Goal: Check status: Check status

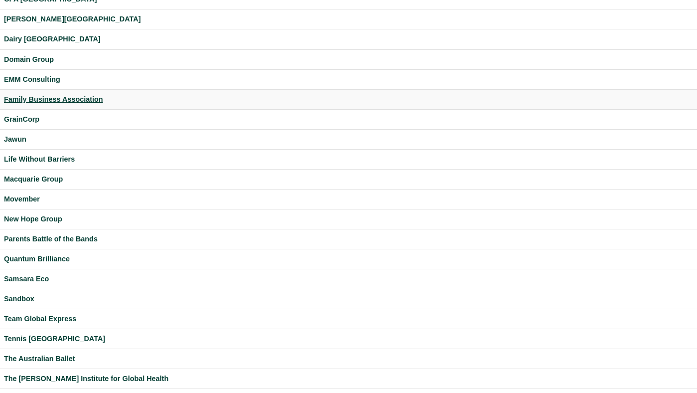
scroll to position [283, 0]
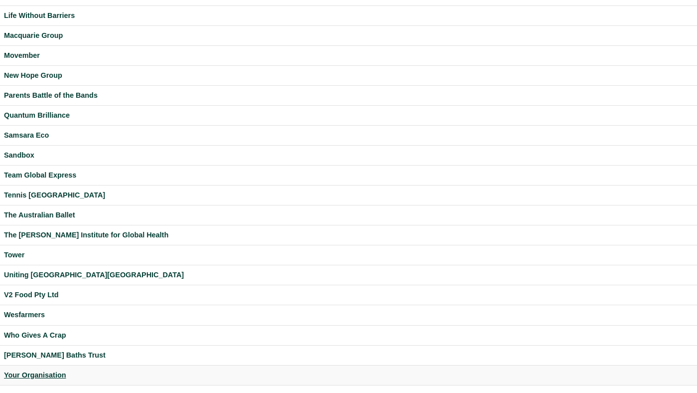
click at [38, 371] on div "Your Organisation" at bounding box center [348, 374] width 689 height 11
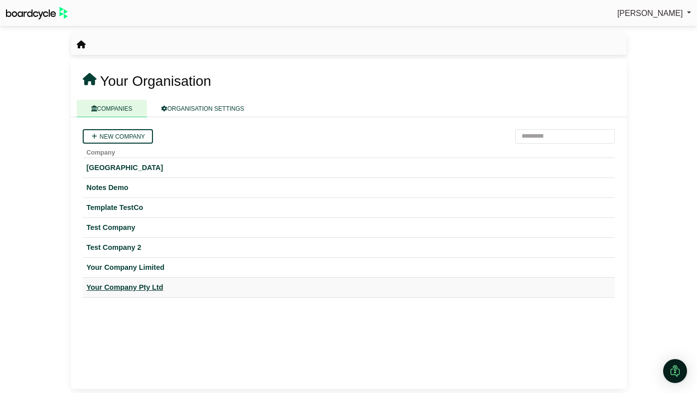
click at [132, 283] on div "Your Company Pty Ltd" at bounding box center [349, 287] width 524 height 11
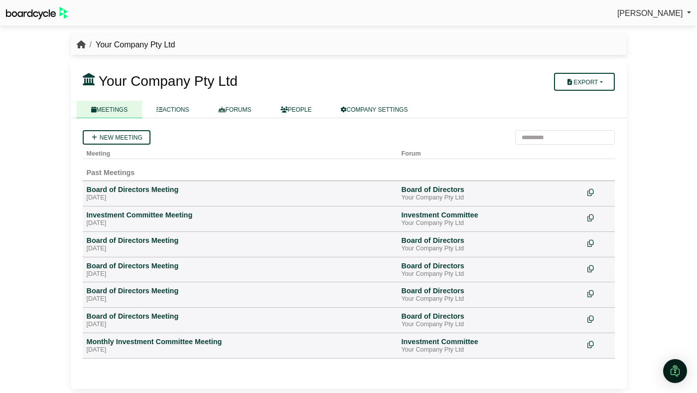
click at [81, 42] on icon "breadcrumb" at bounding box center [81, 44] width 9 height 8
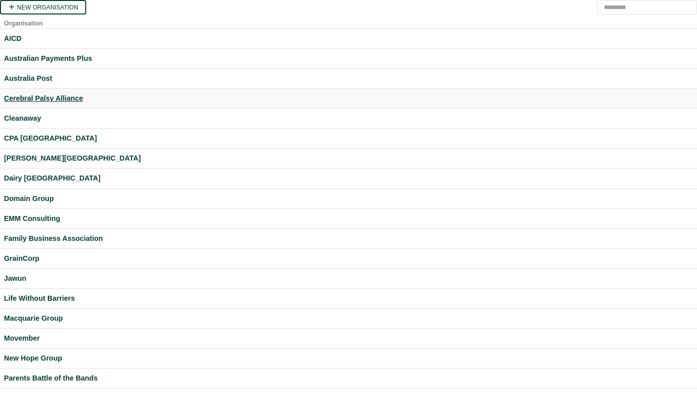
click at [56, 101] on div "Cerebral Palsy Alliance" at bounding box center [348, 98] width 689 height 11
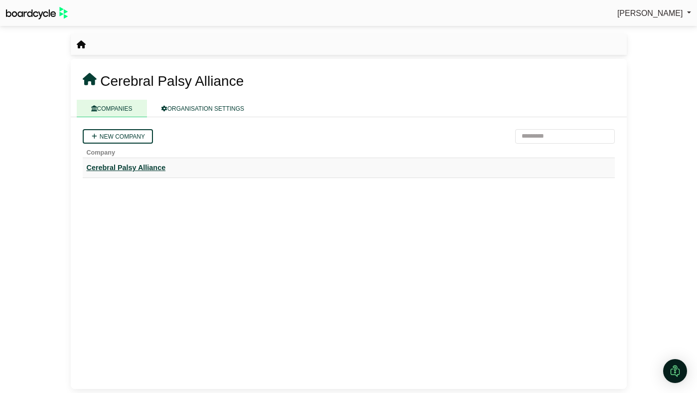
click at [149, 169] on div "Cerebral Palsy Alliance" at bounding box center [349, 167] width 524 height 11
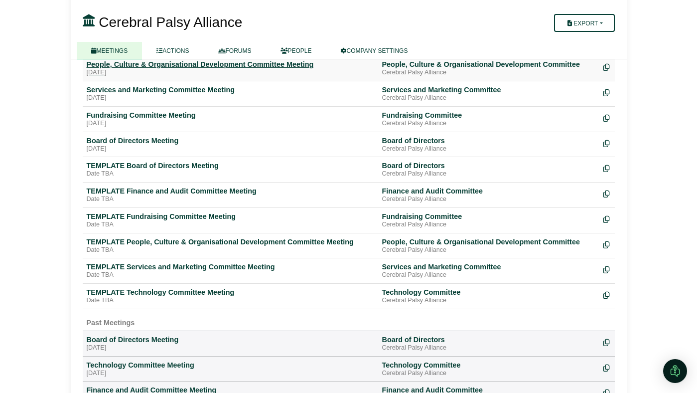
scroll to position [105, 0]
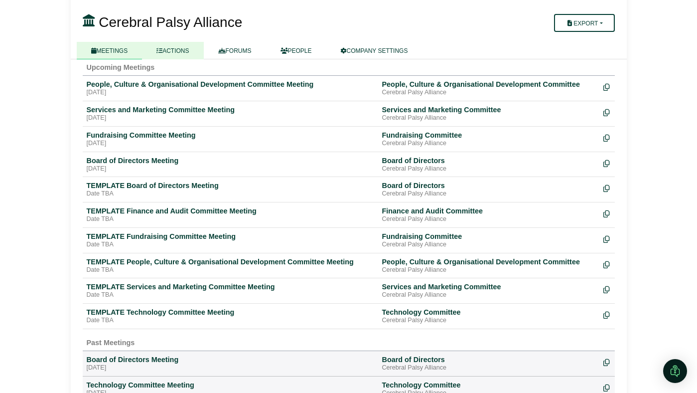
click at [177, 46] on link "ACTIONS" at bounding box center [172, 50] width 61 height 17
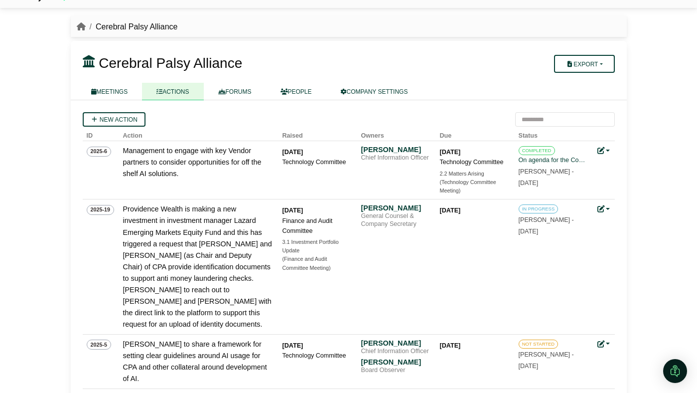
scroll to position [20, 0]
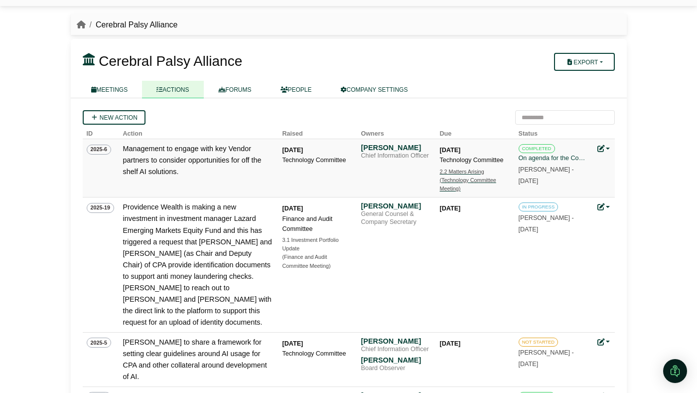
click at [457, 177] on div "(Technology Committee Meeting)" at bounding box center [475, 184] width 70 height 17
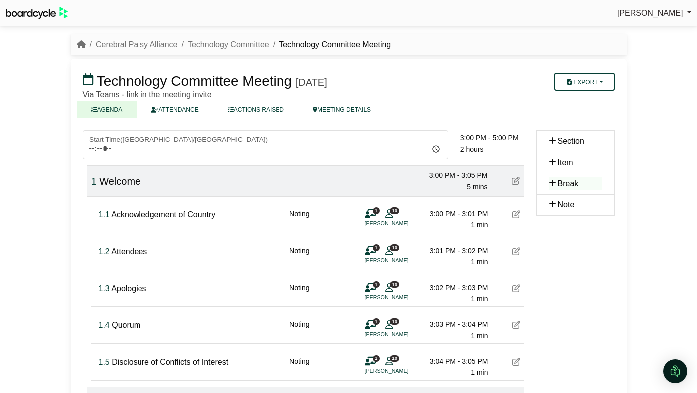
scroll to position [288, 0]
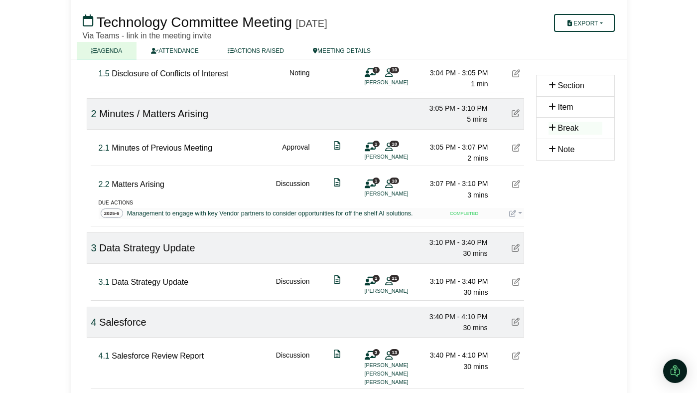
click at [514, 214] on icon at bounding box center [512, 213] width 7 height 7
click at [517, 222] on button "Update status" at bounding box center [549, 227] width 80 height 19
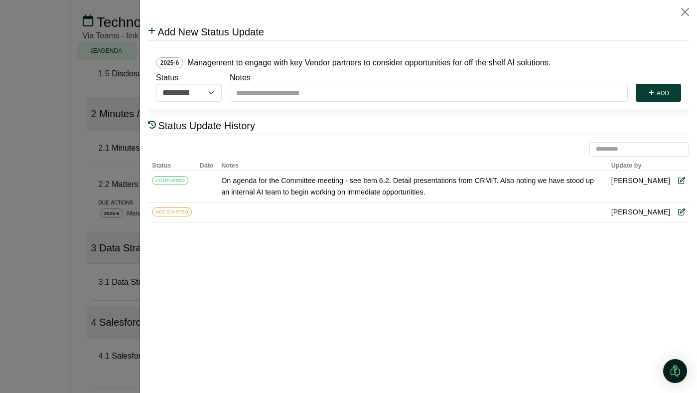
scroll to position [0, 0]
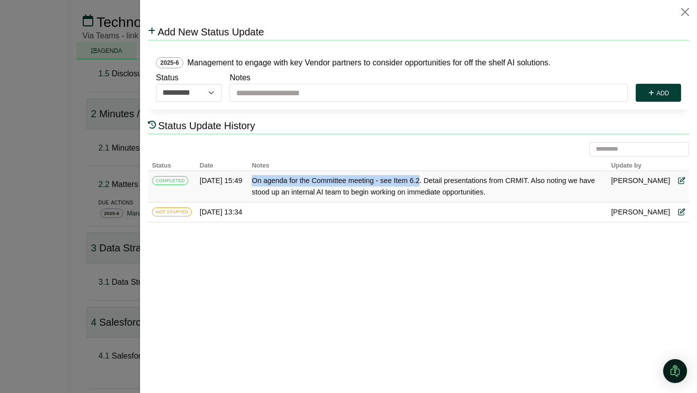
drag, startPoint x: 252, startPoint y: 179, endPoint x: 419, endPoint y: 181, distance: 167.4
click at [419, 181] on div "On agenda for the Committee meeting - see Item 6.2. Detail presentations from C…" at bounding box center [426, 186] width 351 height 23
copy div "On agenda for the Committee meeting - see Item 6.2"
click at [684, 9] on button "Close" at bounding box center [685, 12] width 16 height 16
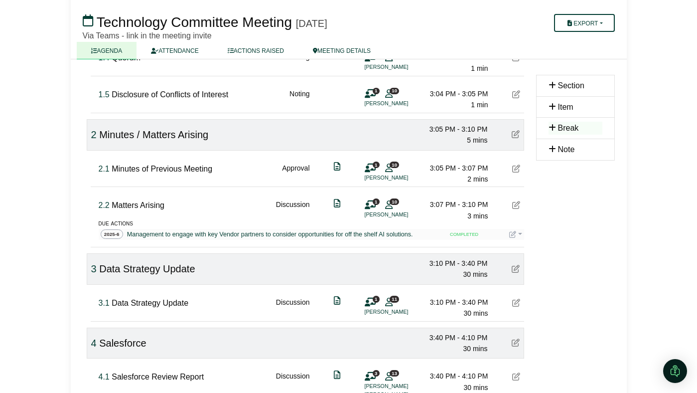
scroll to position [266, 0]
click at [513, 235] on icon at bounding box center [512, 235] width 7 height 7
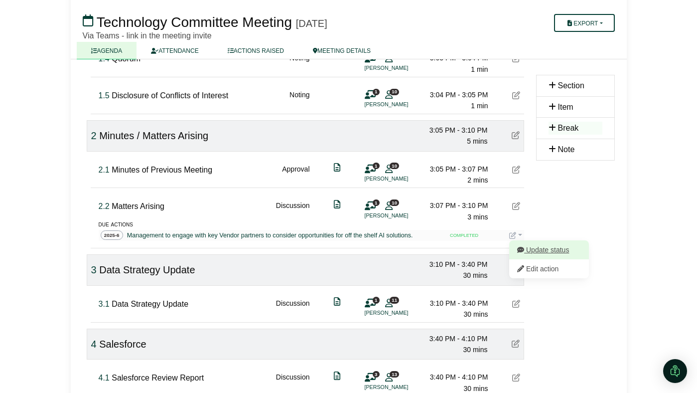
click at [521, 243] on button "Update status" at bounding box center [549, 249] width 80 height 19
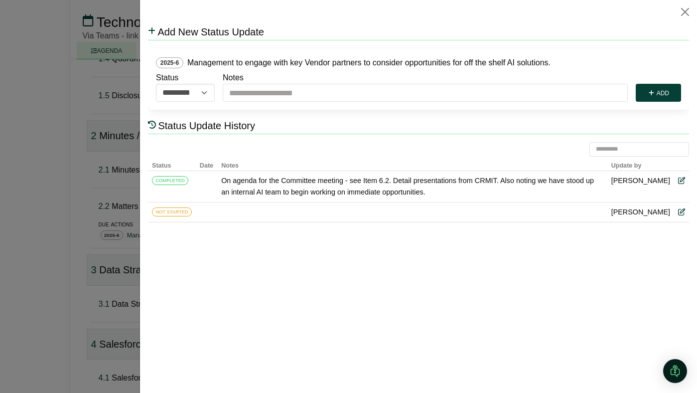
scroll to position [0, 0]
click at [689, 8] on button "Close" at bounding box center [685, 12] width 16 height 16
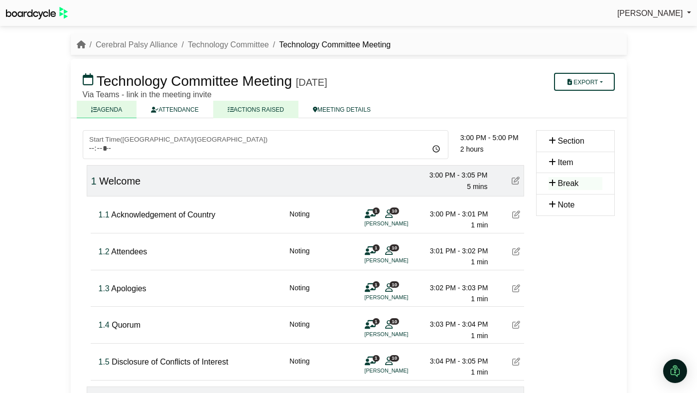
click at [268, 107] on link "ACTIONS RAISED" at bounding box center [255, 109] width 85 height 17
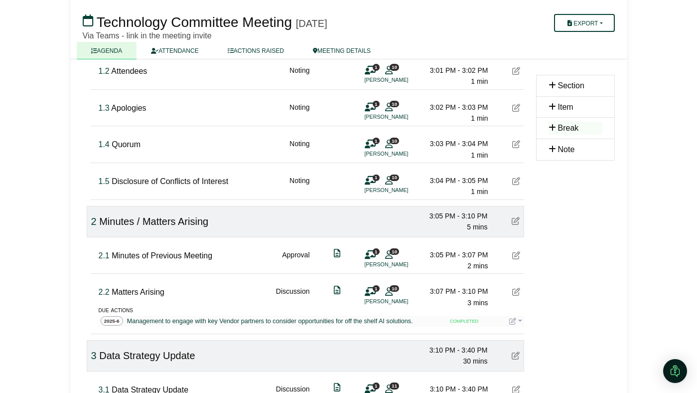
scroll to position [205, 0]
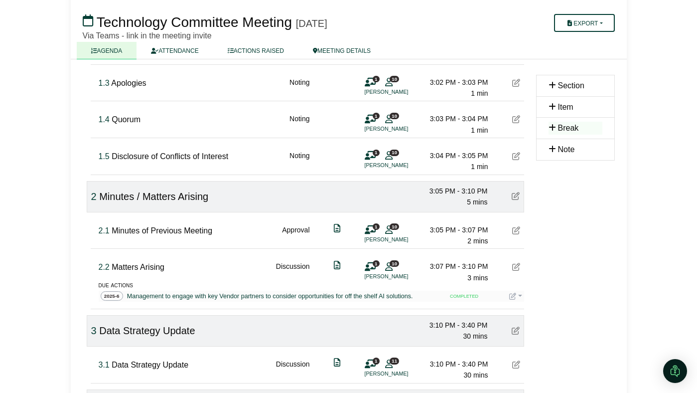
click at [511, 295] on icon at bounding box center [512, 295] width 7 height 7
click at [520, 303] on button "Update status" at bounding box center [549, 310] width 80 height 19
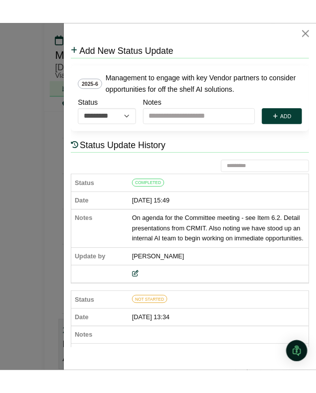
scroll to position [204, 0]
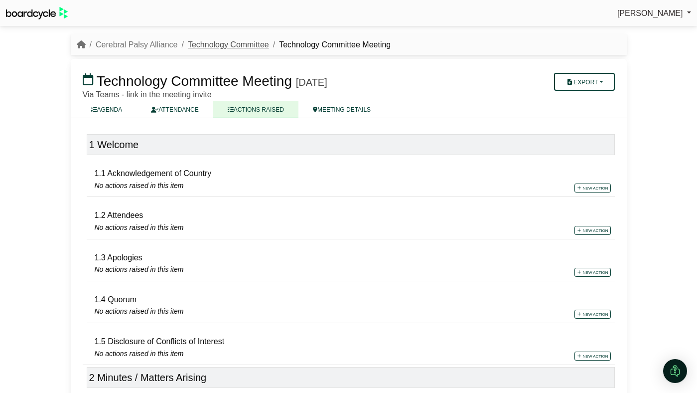
click at [222, 45] on link "Technology Committee" at bounding box center [228, 44] width 81 height 8
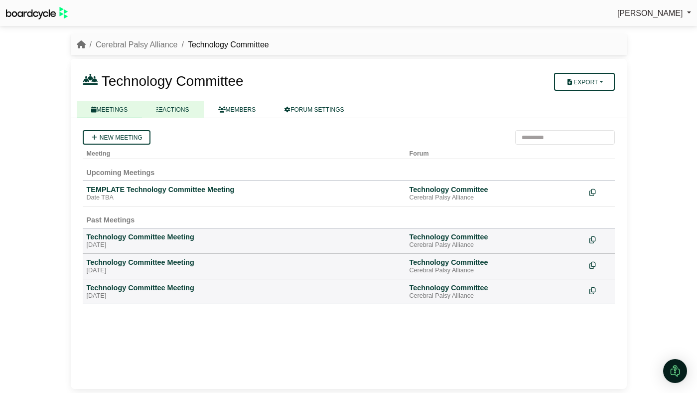
click at [172, 111] on link "ACTIONS" at bounding box center [172, 109] width 61 height 17
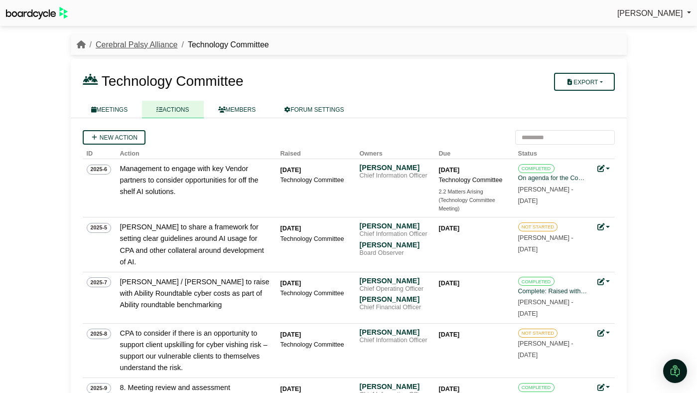
click at [136, 42] on link "Cerebral Palsy Alliance" at bounding box center [137, 44] width 82 height 8
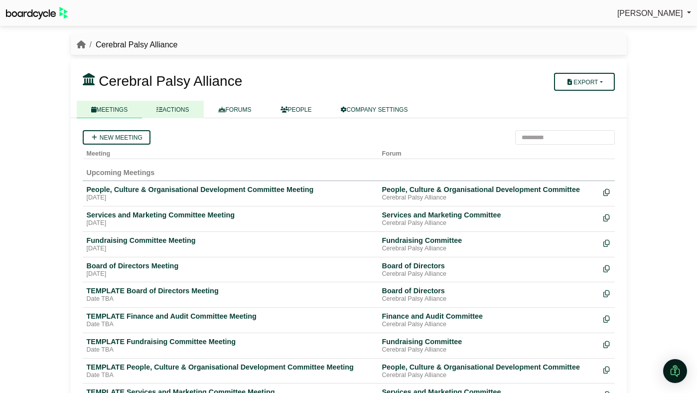
click at [187, 105] on link "ACTIONS" at bounding box center [172, 109] width 61 height 17
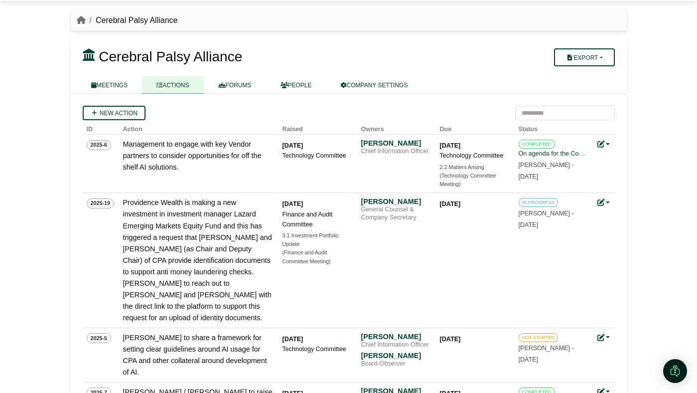
scroll to position [25, 0]
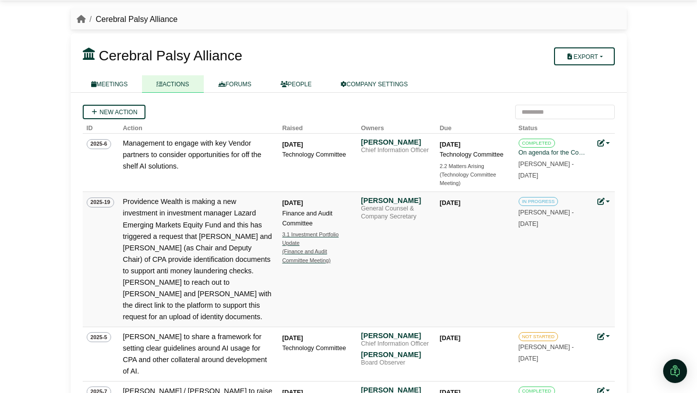
click at [299, 260] on div "(Finance and Audit Committee Meeting)" at bounding box center [318, 255] width 70 height 17
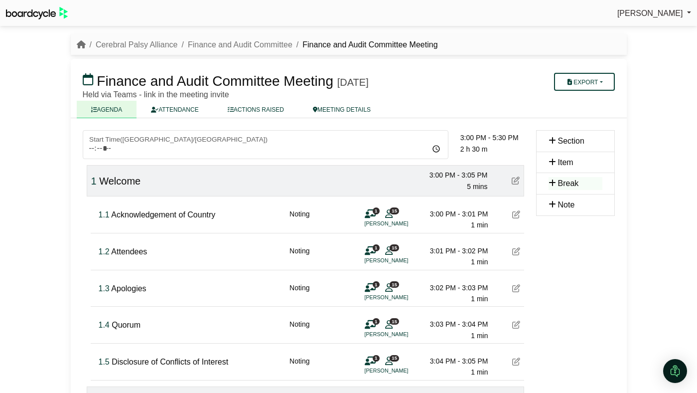
scroll to position [414, 0]
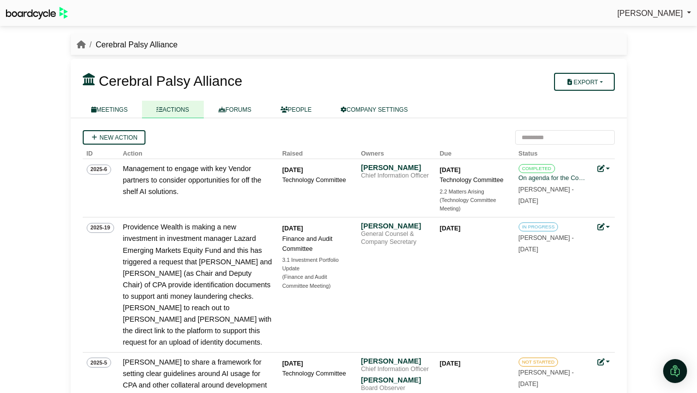
scroll to position [25, 0]
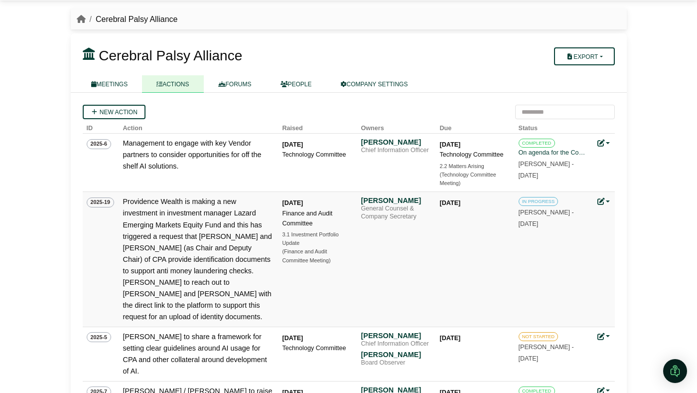
click at [548, 206] on div "IN PROGRESS Emma Rudd - 17 Sept 2025" at bounding box center [554, 212] width 70 height 33
click at [546, 209] on small "Emma Rudd - 17 Sept 2025" at bounding box center [546, 218] width 55 height 18
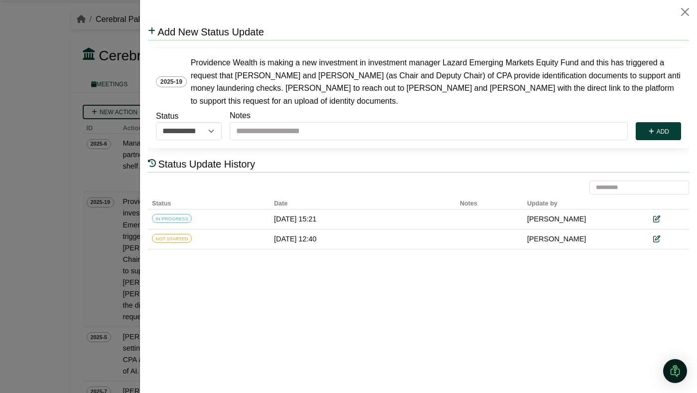
scroll to position [0, 0]
click at [683, 12] on button "Close" at bounding box center [685, 12] width 16 height 16
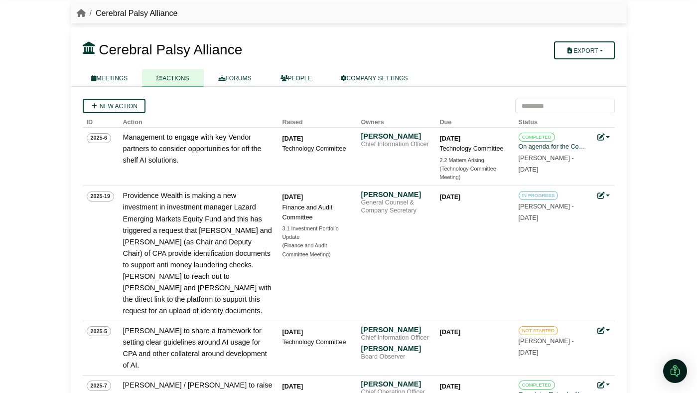
scroll to position [45, 0]
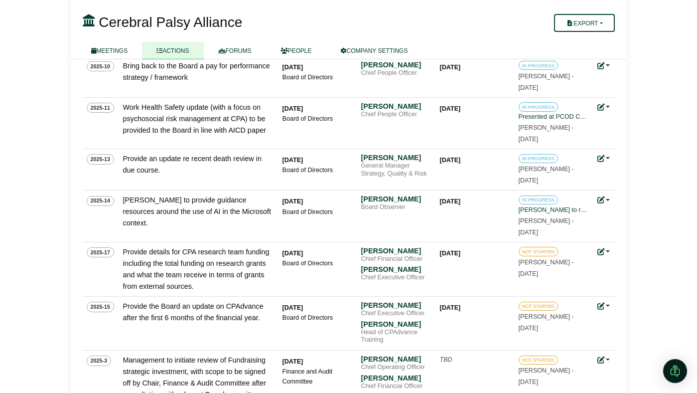
scroll to position [801, 0]
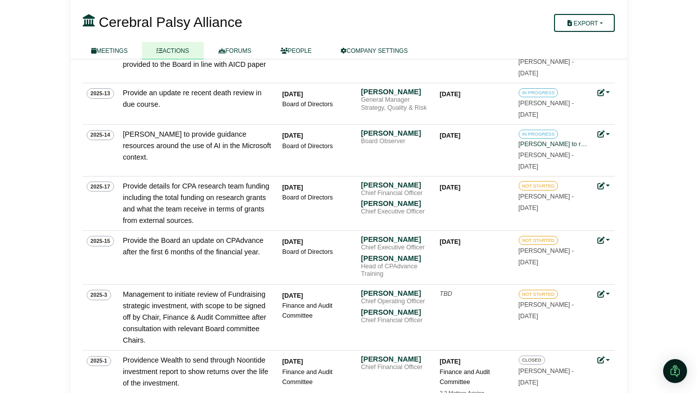
click at [90, 23] on icon at bounding box center [89, 20] width 12 height 12
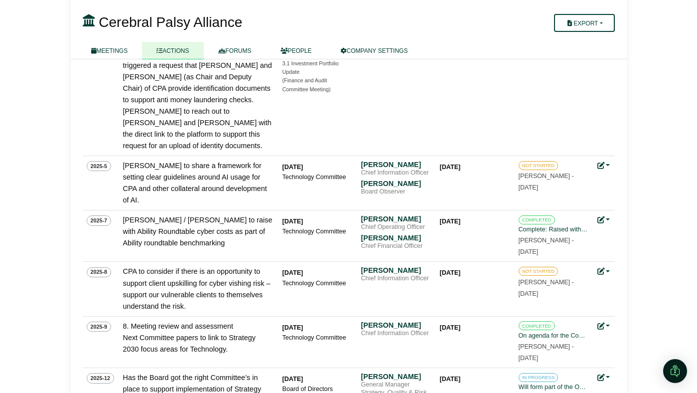
scroll to position [0, 0]
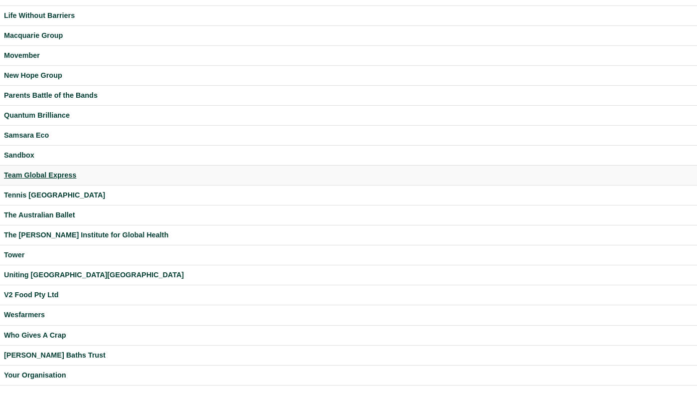
scroll to position [282, 0]
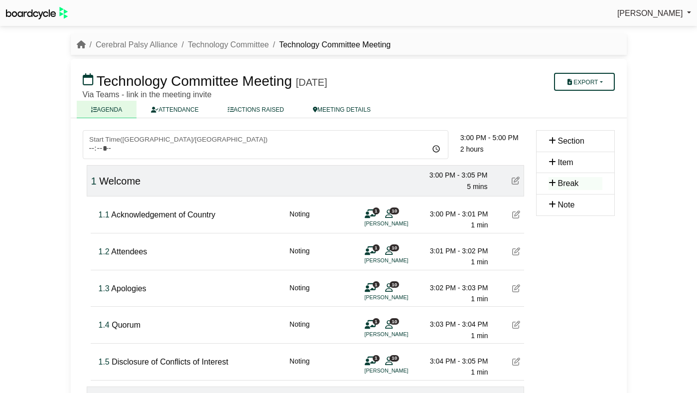
scroll to position [204, 0]
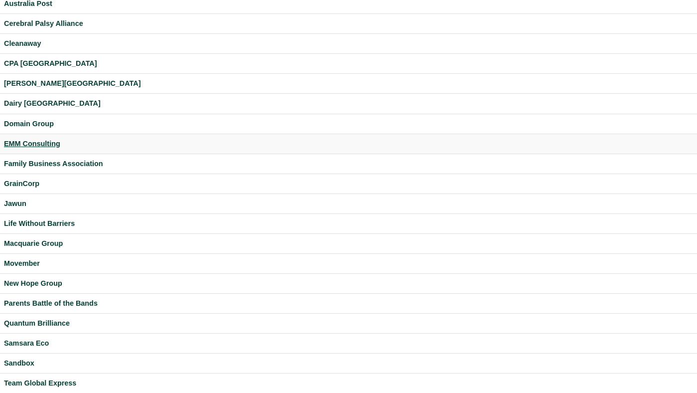
scroll to position [283, 0]
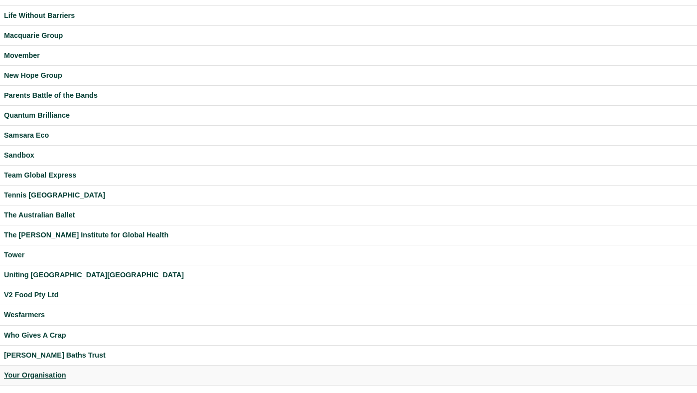
click at [43, 375] on div "Your Organisation" at bounding box center [348, 374] width 689 height 11
